Goal: Task Accomplishment & Management: Use online tool/utility

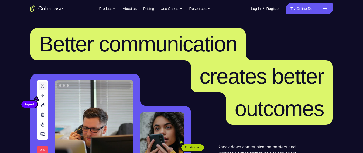
click at [313, 9] on link "Try Online Demo" at bounding box center [309, 8] width 46 height 11
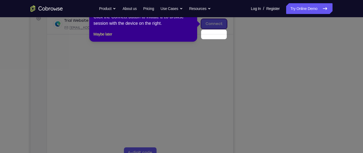
scroll to position [60, 0]
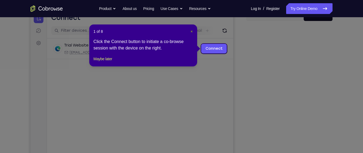
click at [192, 31] on span "×" at bounding box center [191, 31] width 2 height 4
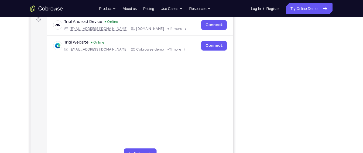
scroll to position [82, 0]
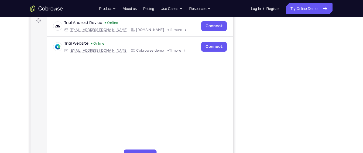
drag, startPoint x: 243, startPoint y: 64, endPoint x: 333, endPoint y: 103, distance: 98.2
click at [333, 103] on div "Your Support Agent Your Customer Web iOS Android Next Steps We’d be happy to gi…" at bounding box center [181, 113] width 345 height 356
click at [350, 75] on div "Your Support Agent Your Customer Web iOS Android Next Steps We’d be happy to gi…" at bounding box center [181, 113] width 345 height 356
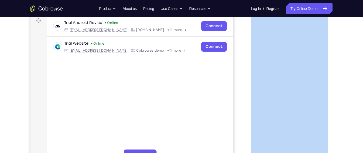
click at [350, 75] on div "Your Support Agent Your Customer Web iOS Android Next Steps We’d be happy to gi…" at bounding box center [181, 113] width 345 height 356
drag, startPoint x: 350, startPoint y: 75, endPoint x: 351, endPoint y: 117, distance: 42.3
click at [351, 117] on div "Your Support Agent Your Customer Web iOS Android Next Steps We’d be happy to gi…" at bounding box center [181, 113] width 345 height 356
click at [336, 118] on div "Your Support Agent Your Customer Web iOS Android Next Steps We’d be happy to gi…" at bounding box center [181, 113] width 345 height 356
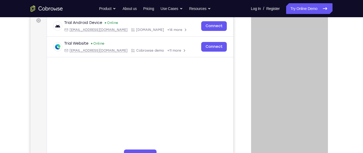
click at [229, 101] on main "demo_id 706475588 706475588 Email User ID Device ID Device name 6-digit code Co…" at bounding box center [140, 91] width 186 height 181
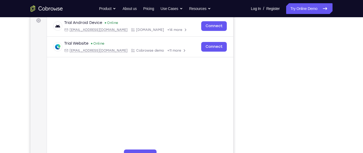
click at [236, 102] on div "Your Support Agent Your Customer Web iOS Android" at bounding box center [181, 68] width 302 height 199
click at [238, 102] on div "Your Support Agent Your Customer Web iOS Android" at bounding box center [181, 68] width 302 height 199
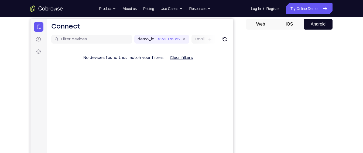
scroll to position [51, 0]
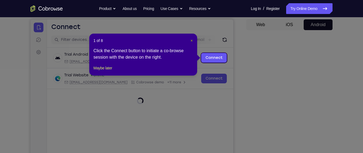
click at [190, 42] on span "×" at bounding box center [191, 41] width 2 height 4
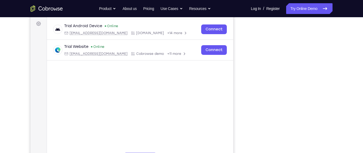
scroll to position [91, 0]
